Goal: Information Seeking & Learning: Learn about a topic

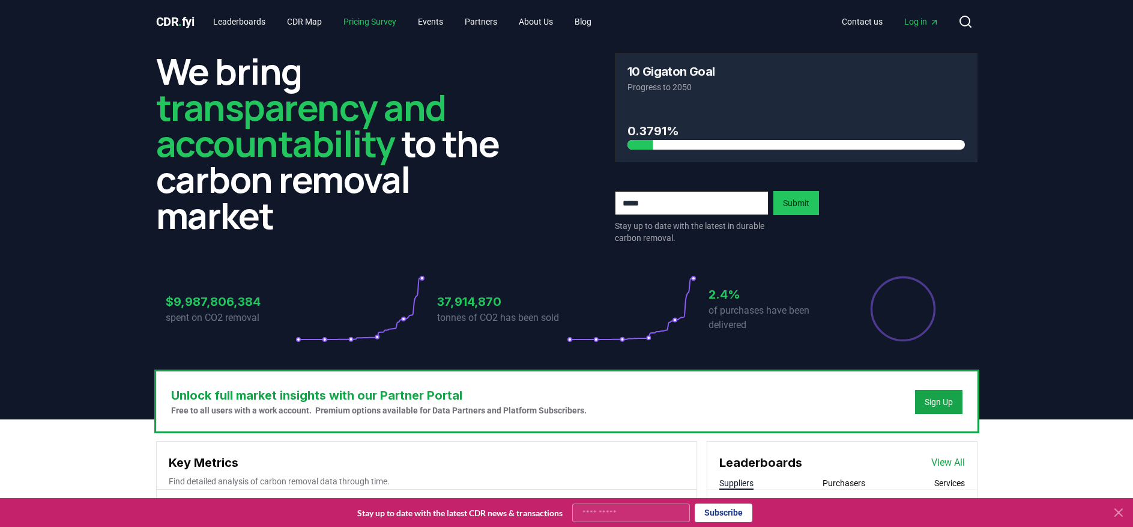
drag, startPoint x: 377, startPoint y: 26, endPoint x: 388, endPoint y: 28, distance: 11.7
click at [377, 26] on link "Pricing Survey" at bounding box center [370, 22] width 72 height 22
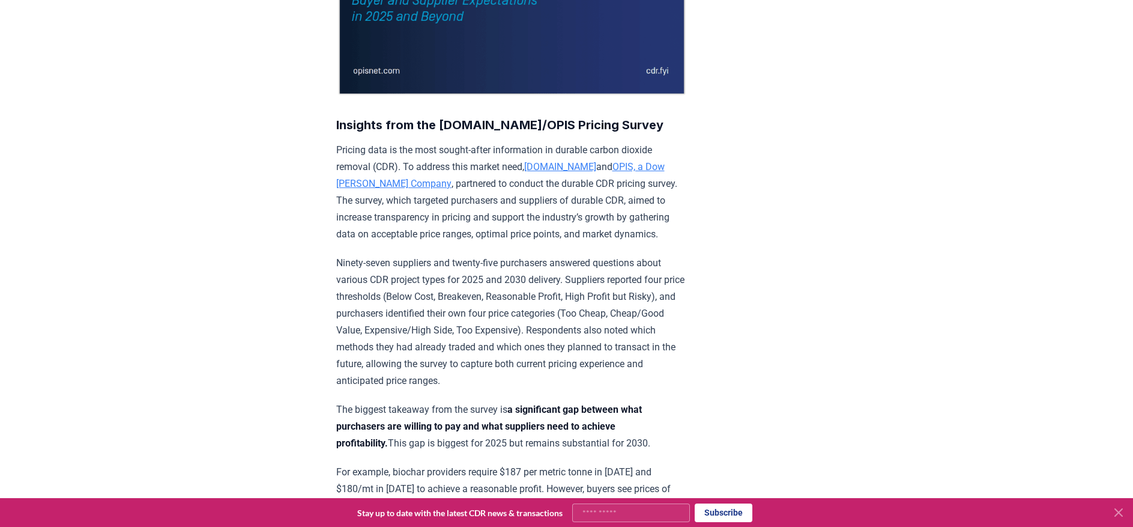
scroll to position [360, 0]
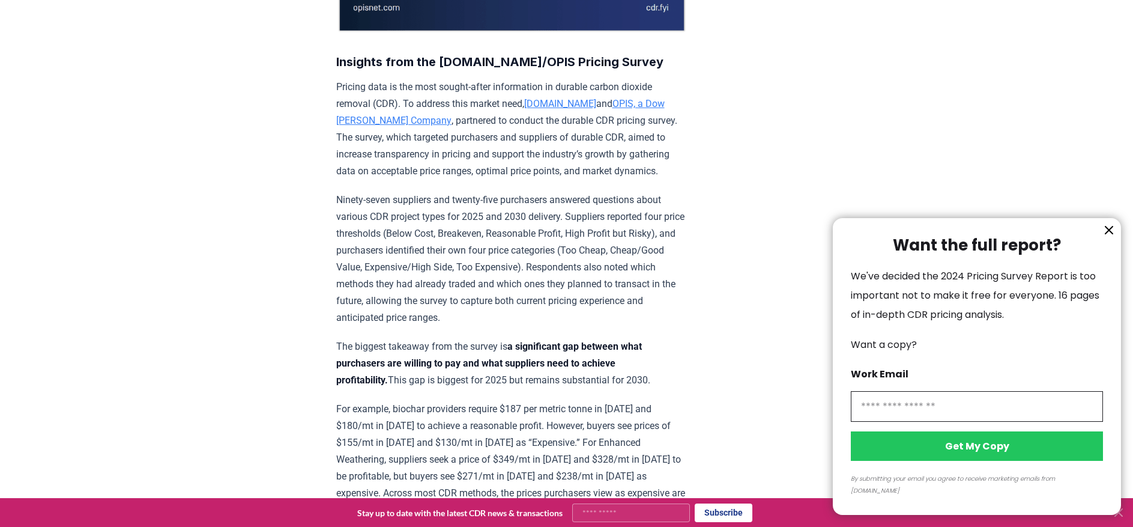
click at [210, 218] on div at bounding box center [566, 263] width 1133 height 527
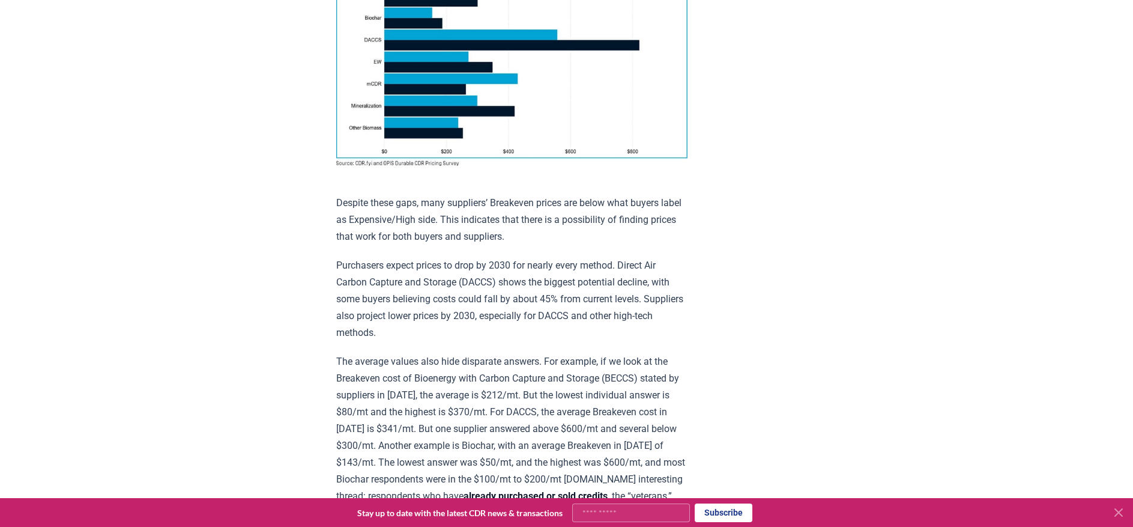
scroll to position [1078, 0]
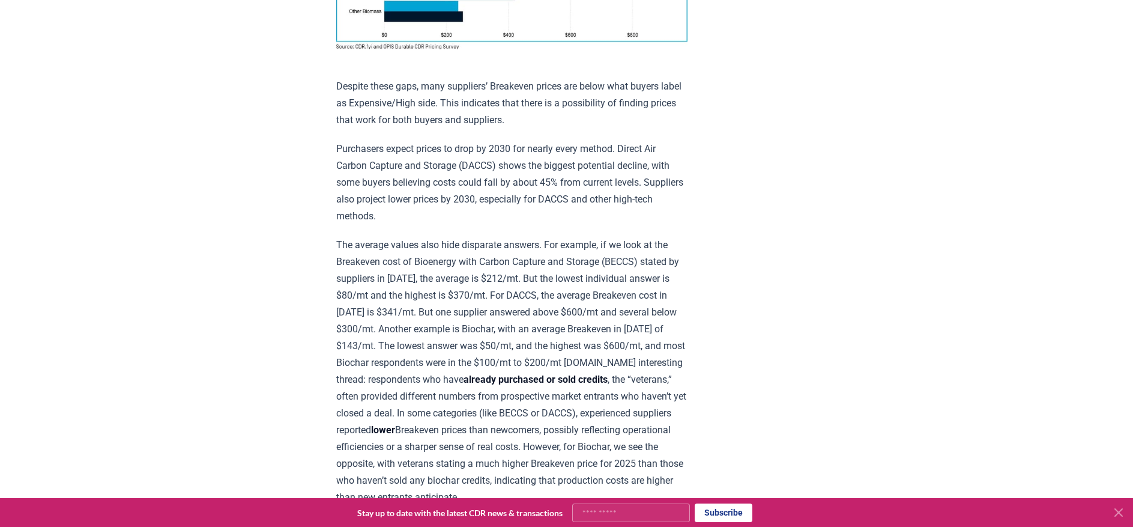
click at [265, 277] on div "[DATE] New Survey Shows Pricing Gap in Durable CDR Insights from the [DOMAIN_NA…" at bounding box center [567, 356] width 841 height 2783
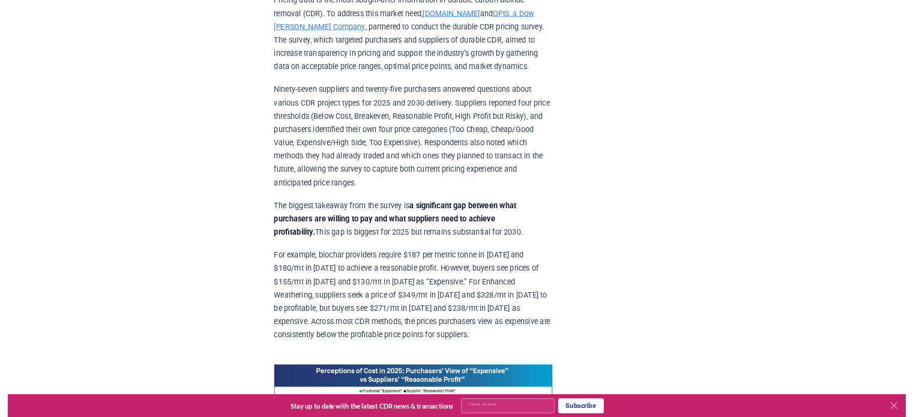
scroll to position [721, 0]
